Goal: Navigation & Orientation: Go to known website

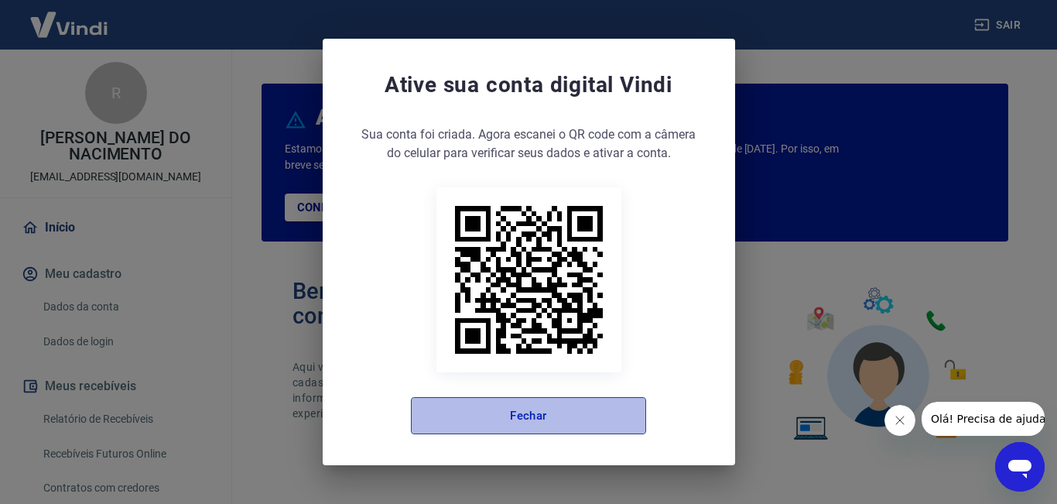
click at [542, 418] on button "Fechar" at bounding box center [528, 415] width 235 height 37
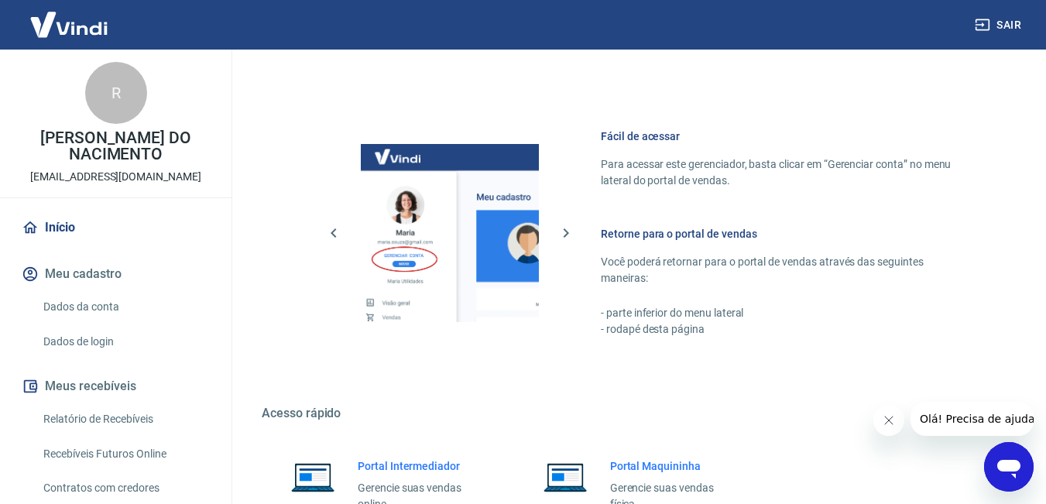
scroll to position [927, 0]
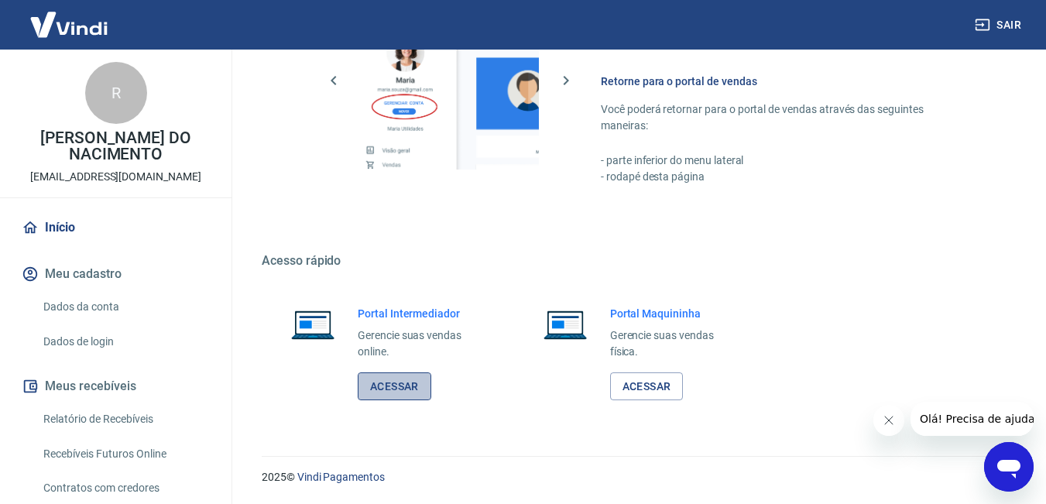
click at [375, 381] on link "Acessar" at bounding box center [395, 386] width 74 height 29
